Goal: Use online tool/utility: Utilize a website feature to perform a specific function

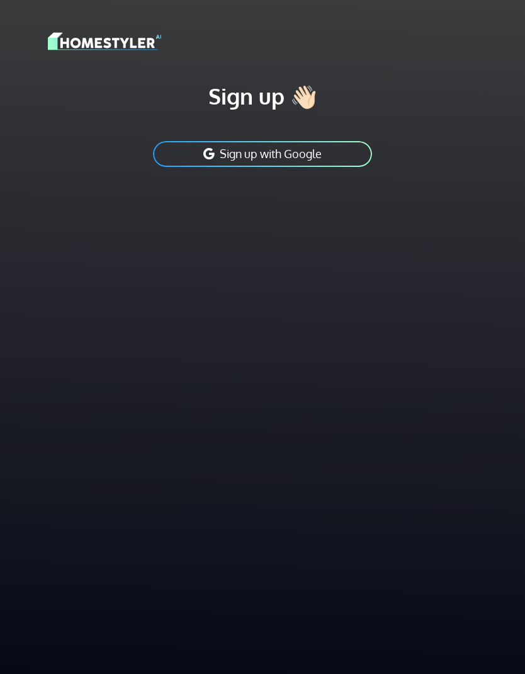
click at [288, 165] on button "Sign up with Google" at bounding box center [263, 154] width 222 height 28
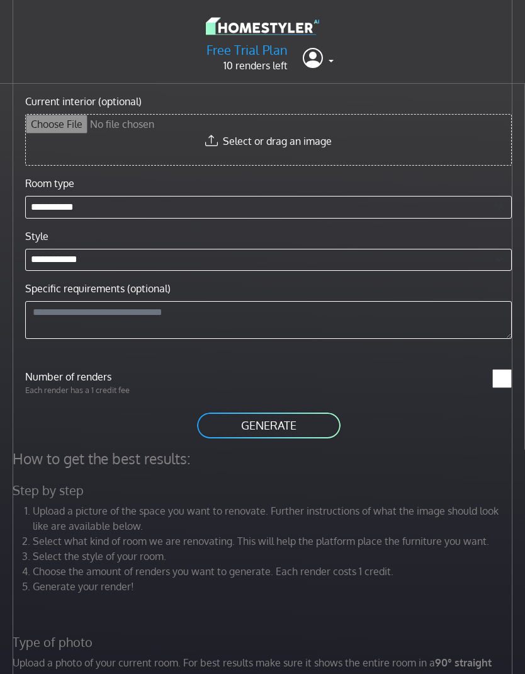
scroll to position [18, 0]
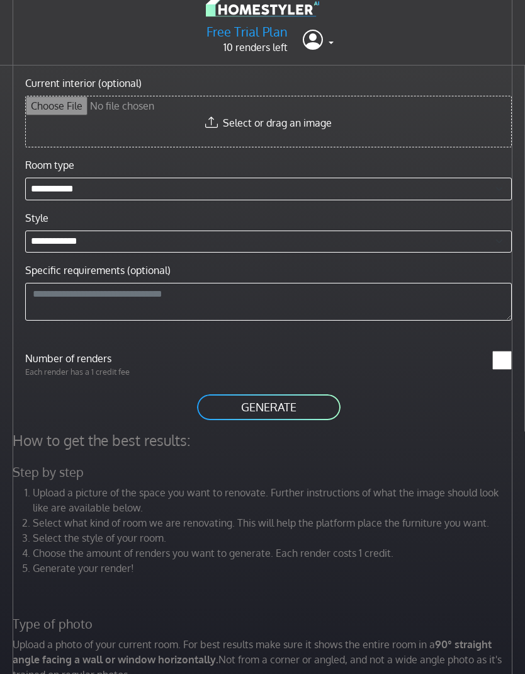
click at [273, 411] on button "GENERATE" at bounding box center [269, 407] width 146 height 28
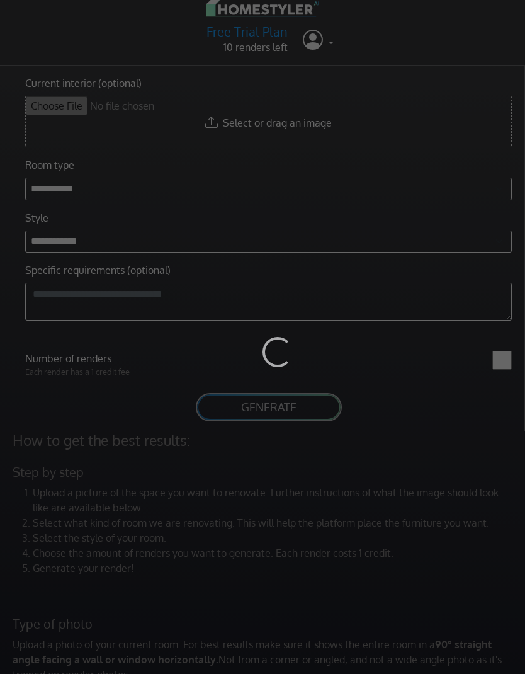
click at [214, 496] on div "Loading..." at bounding box center [262, 337] width 525 height 674
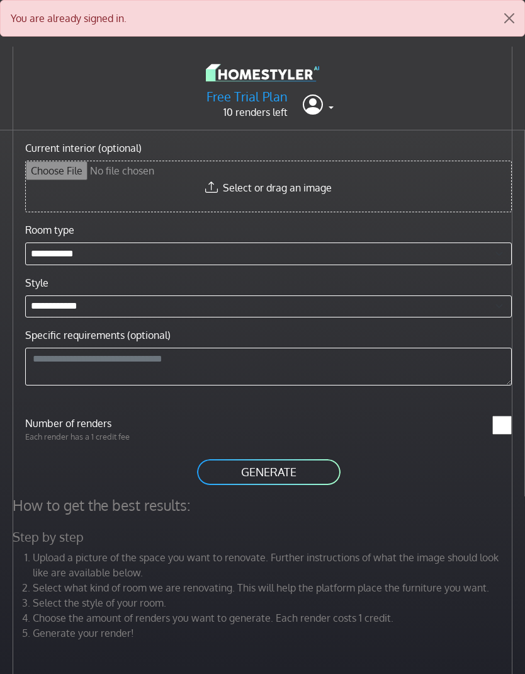
click at [264, 187] on input "Current interior (optional)" at bounding box center [269, 186] width 486 height 50
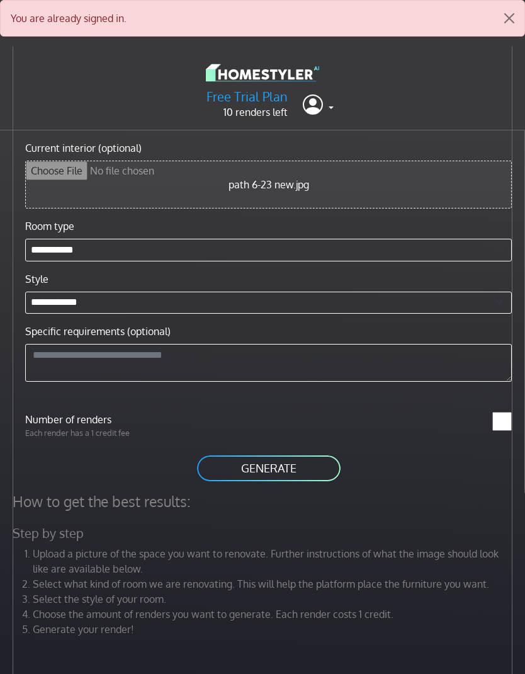
click at [295, 468] on button "GENERATE" at bounding box center [269, 468] width 146 height 28
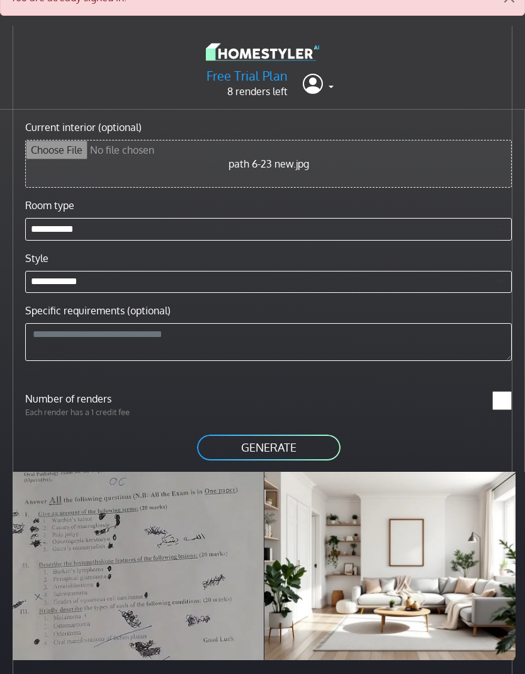
scroll to position [36, 0]
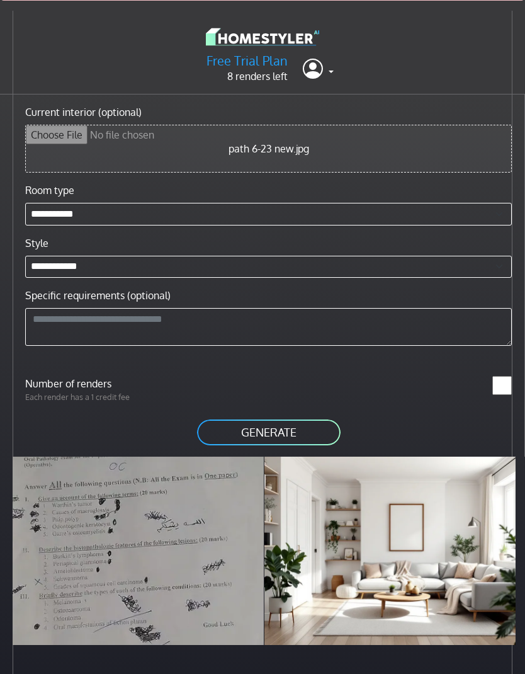
click at [364, 571] on div at bounding box center [390, 551] width 251 height 188
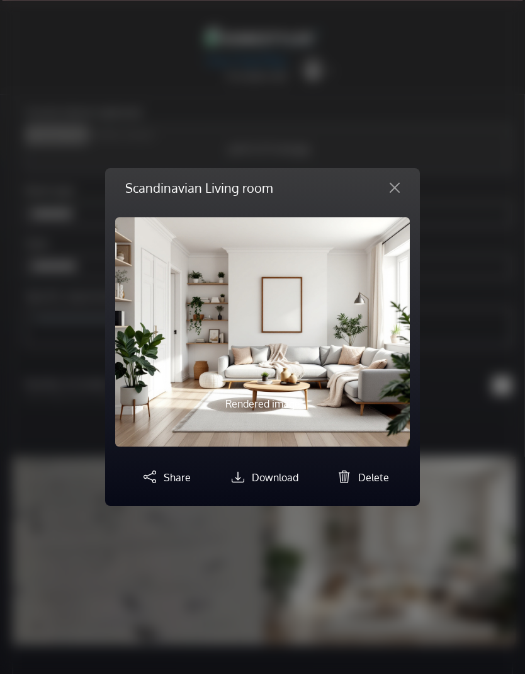
click at [386, 198] on button "Close" at bounding box center [395, 188] width 30 height 20
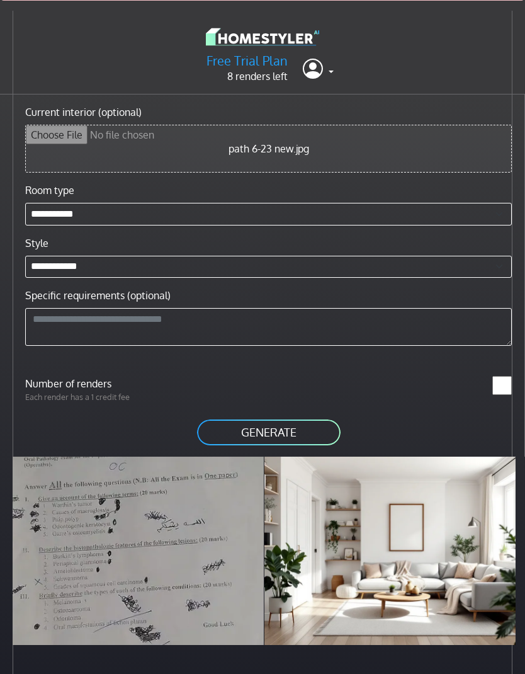
scroll to position [0, 0]
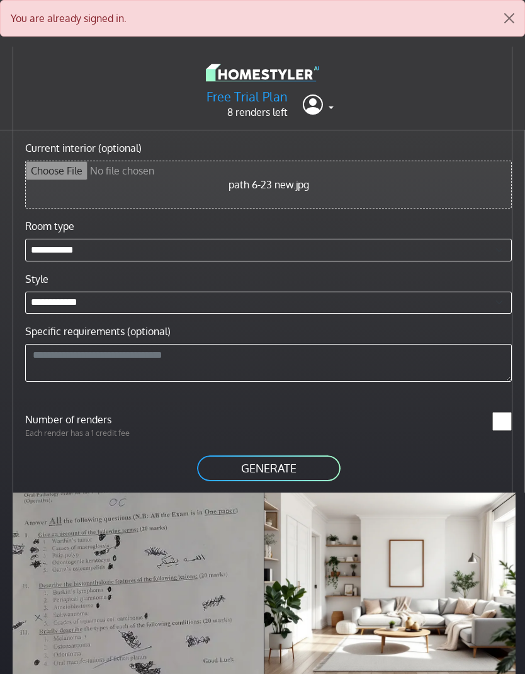
click at [273, 466] on button "GENERATE" at bounding box center [269, 468] width 146 height 28
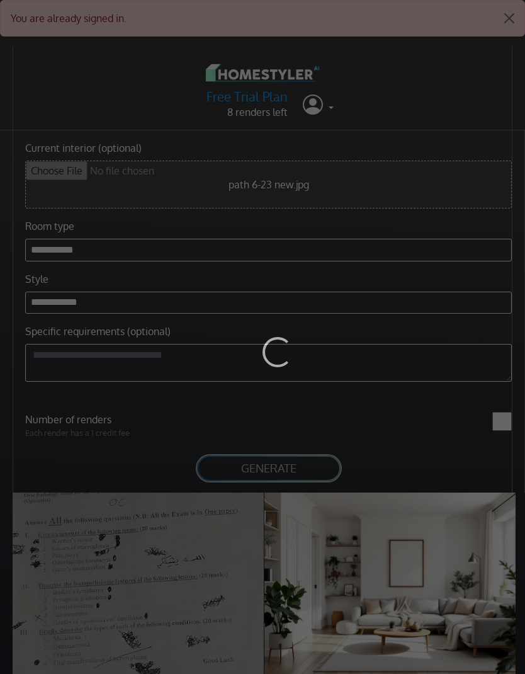
click at [399, 169] on div "Loading..." at bounding box center [262, 337] width 525 height 674
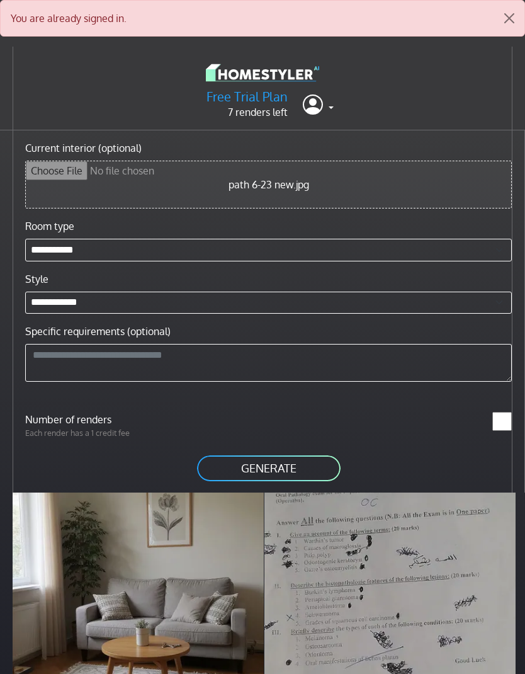
click at [299, 192] on input "Current interior (optional)" at bounding box center [269, 184] width 486 height 47
click at [510, 20] on button "Close" at bounding box center [510, 18] width 30 height 35
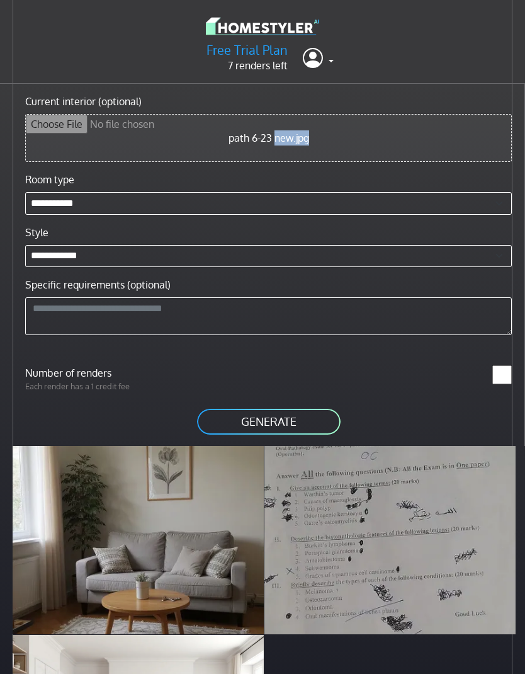
click at [382, 149] on input "Current interior (optional)" at bounding box center [269, 138] width 486 height 47
type input "**********"
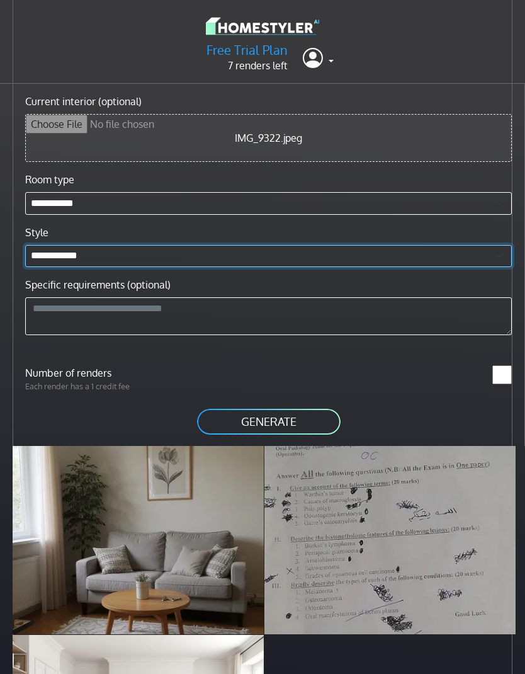
click at [158, 267] on select "**********" at bounding box center [268, 256] width 487 height 23
select select "******"
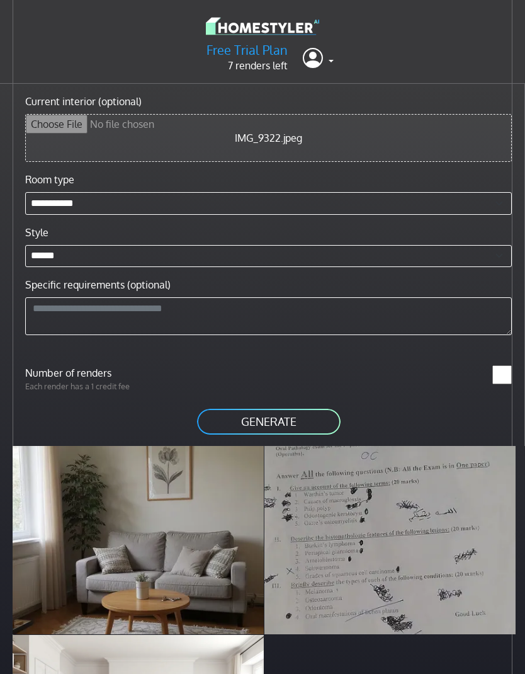
click at [171, 326] on textarea "Specific requirements (optional)" at bounding box center [268, 316] width 487 height 38
click at [323, 412] on button "GENERATE" at bounding box center [269, 422] width 146 height 28
